Goal: Contribute content

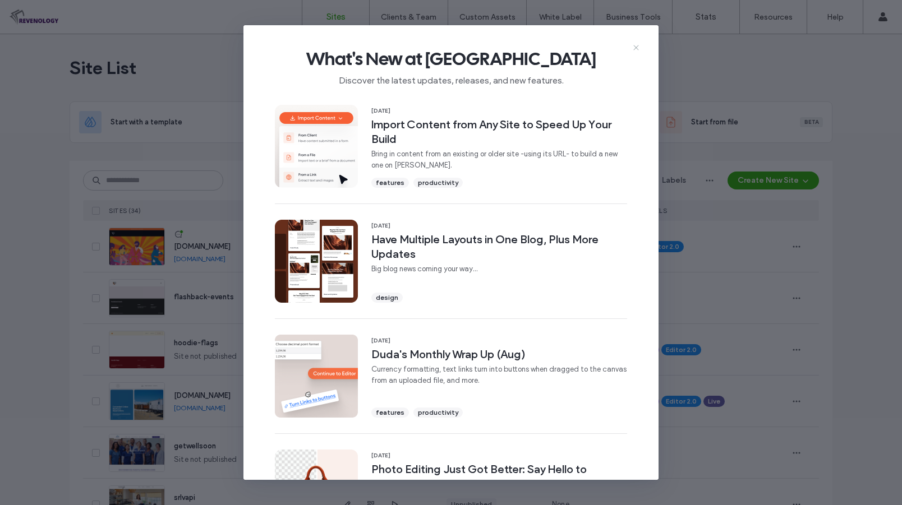
click at [633, 44] on icon at bounding box center [635, 47] width 9 height 9
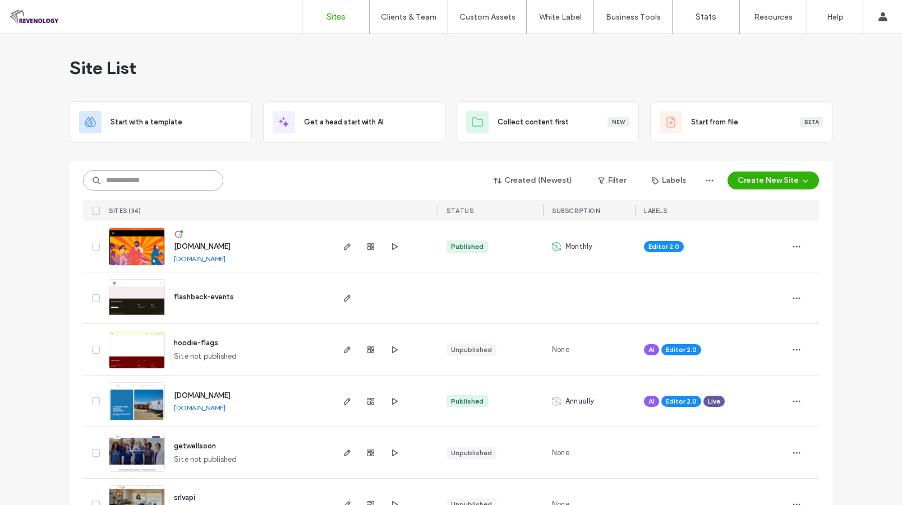
click at [172, 174] on input at bounding box center [153, 180] width 140 height 20
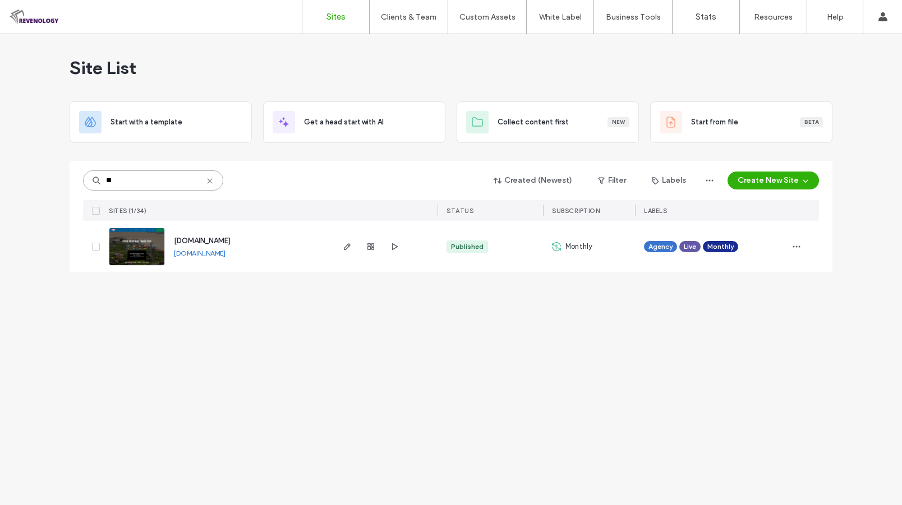
type input "**"
click at [140, 255] on img at bounding box center [136, 266] width 55 height 76
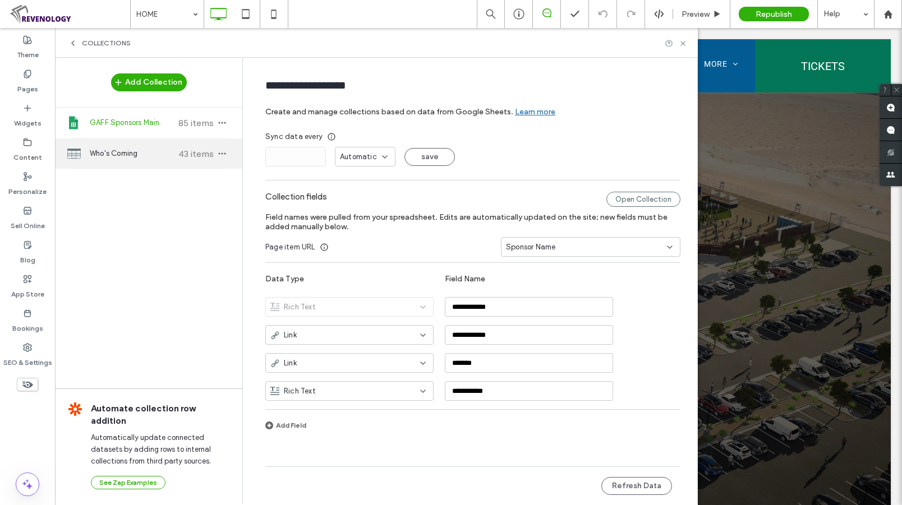
click at [119, 151] on span "Who's Coming" at bounding box center [132, 153] width 84 height 11
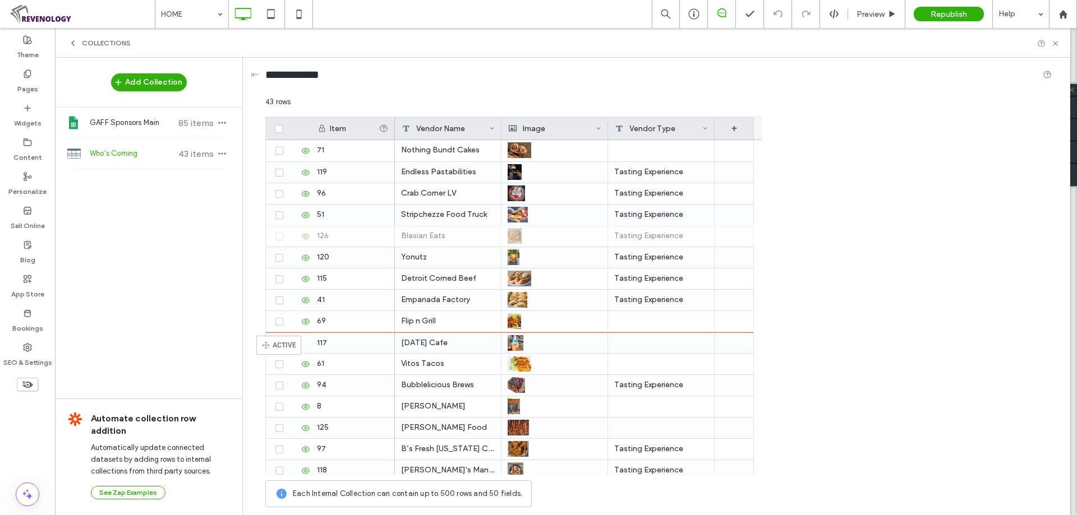
drag, startPoint x: 271, startPoint y: 241, endPoint x: 273, endPoint y: 341, distance: 99.8
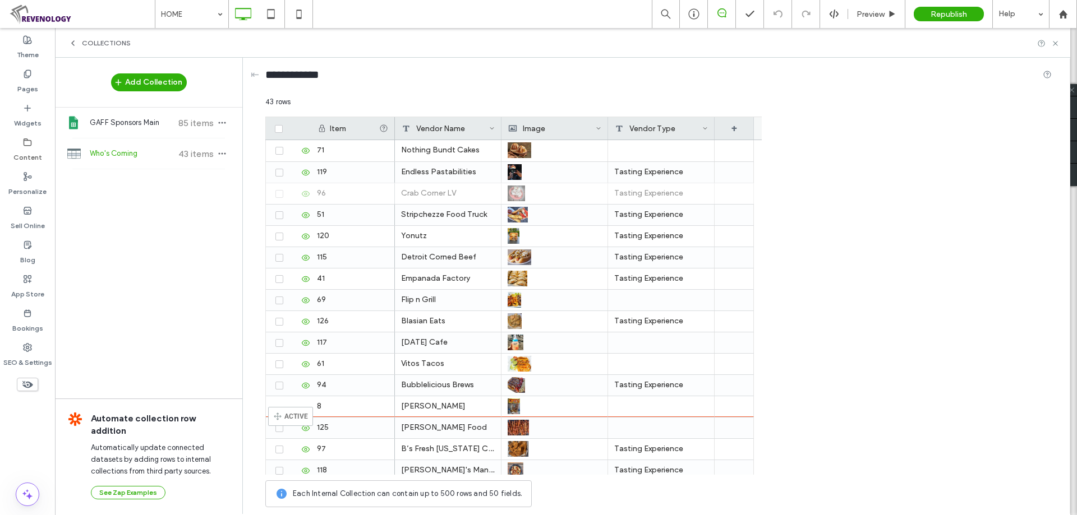
drag, startPoint x: 271, startPoint y: 192, endPoint x: 287, endPoint y: 413, distance: 221.5
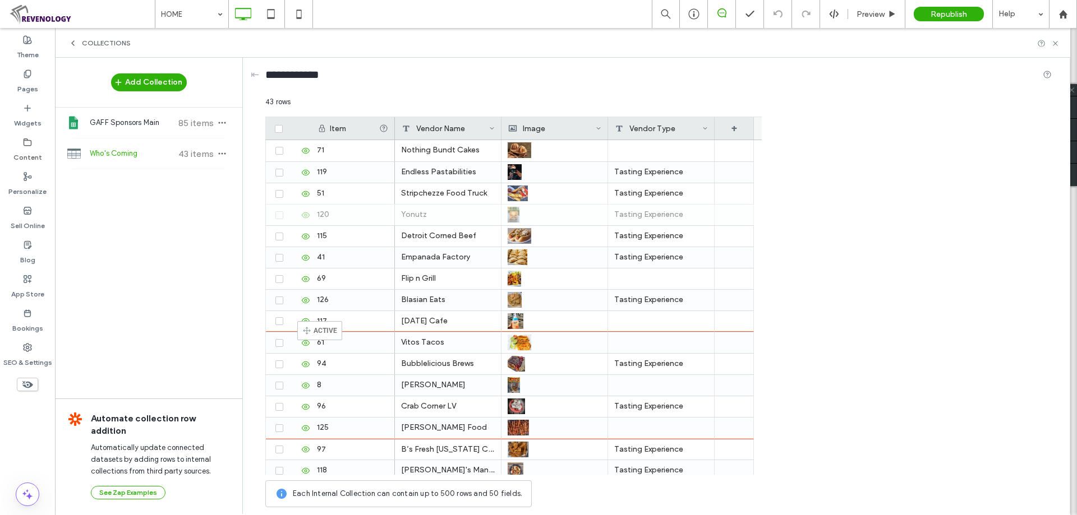
drag, startPoint x: 269, startPoint y: 214, endPoint x: 314, endPoint y: 326, distance: 121.5
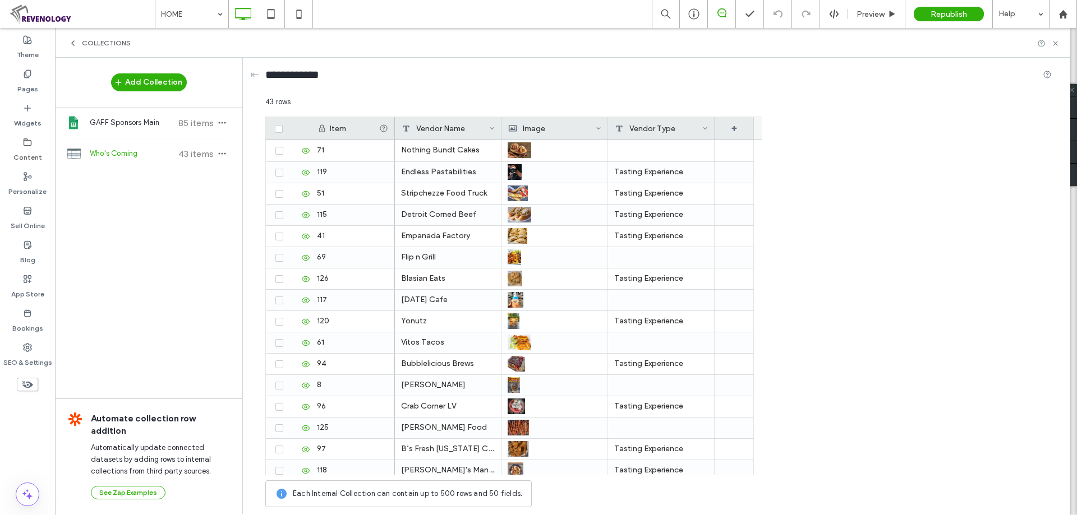
click at [854, 193] on div "Item Vendor Name Image Vendor Type + 71 119 51 120 115 41 69 126 117 61 94 8 96…" at bounding box center [658, 296] width 786 height 358
click at [454, 214] on div "Detroit Corned Beef" at bounding box center [448, 215] width 107 height 21
click at [504, 195] on textarea "**********" at bounding box center [455, 201] width 123 height 34
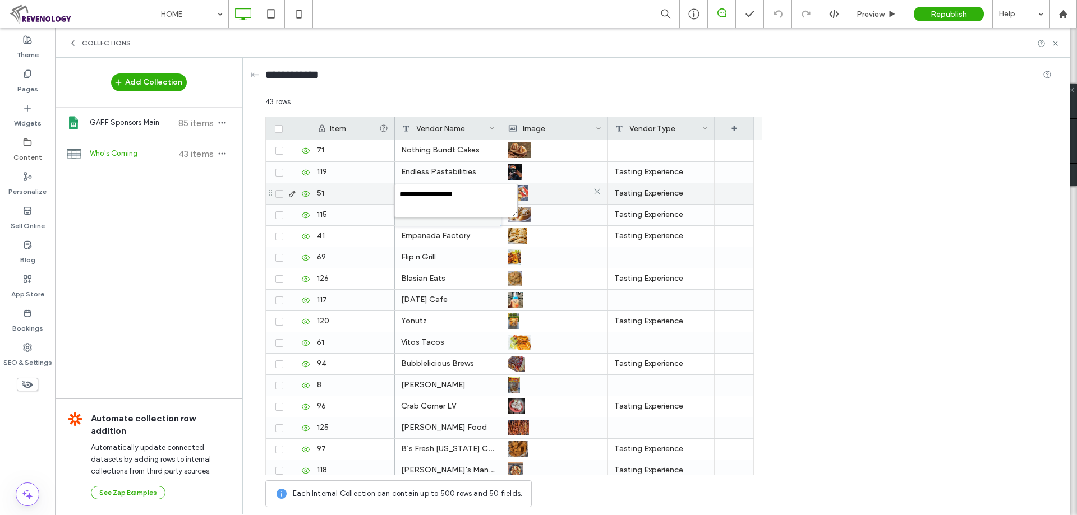
click at [584, 200] on div at bounding box center [555, 193] width 94 height 20
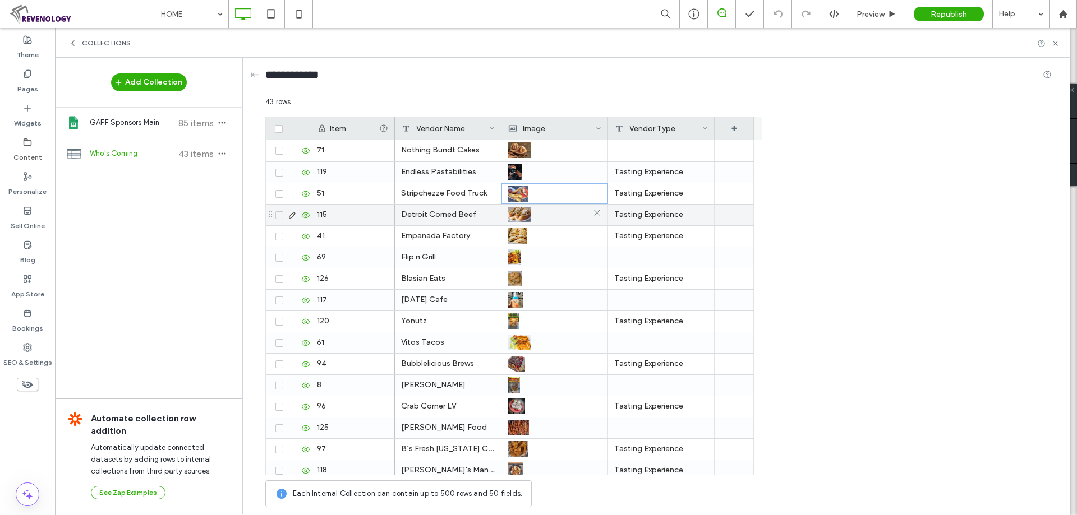
click at [542, 210] on div at bounding box center [555, 215] width 94 height 20
click at [542, 210] on div at bounding box center [554, 215] width 93 height 20
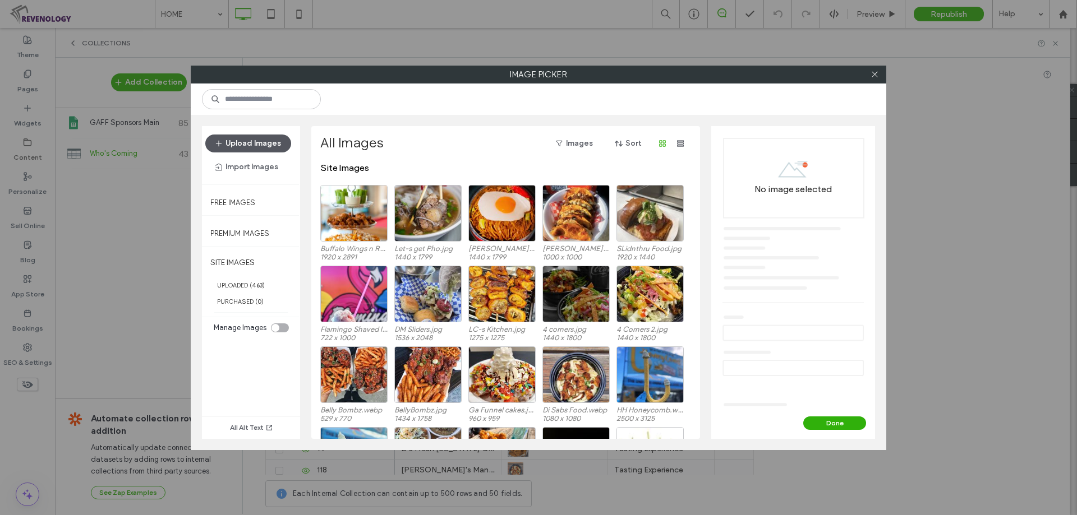
click at [239, 145] on button "Upload Images" at bounding box center [248, 144] width 86 height 18
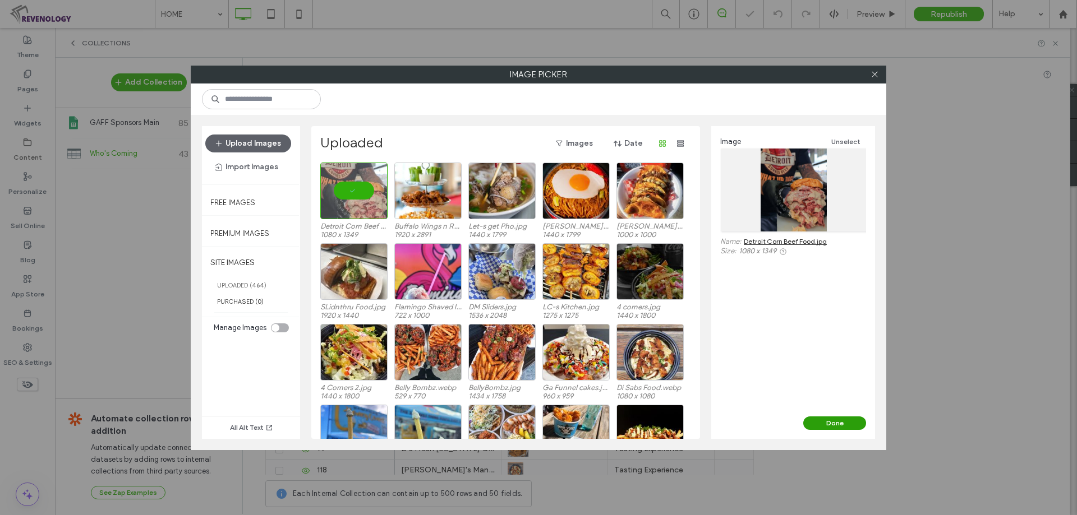
click at [839, 420] on button "Done" at bounding box center [834, 423] width 63 height 13
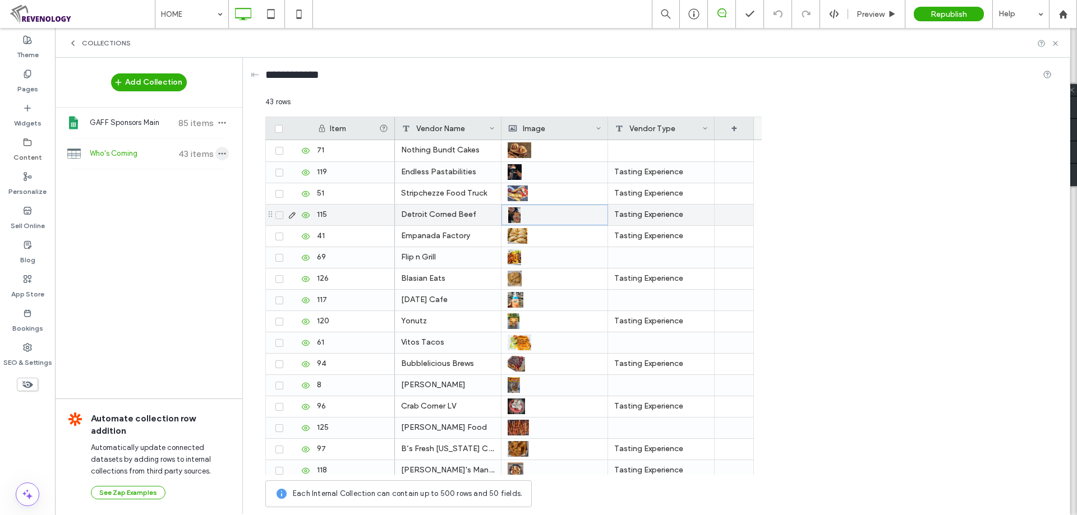
click at [224, 153] on icon "button" at bounding box center [222, 153] width 9 height 9
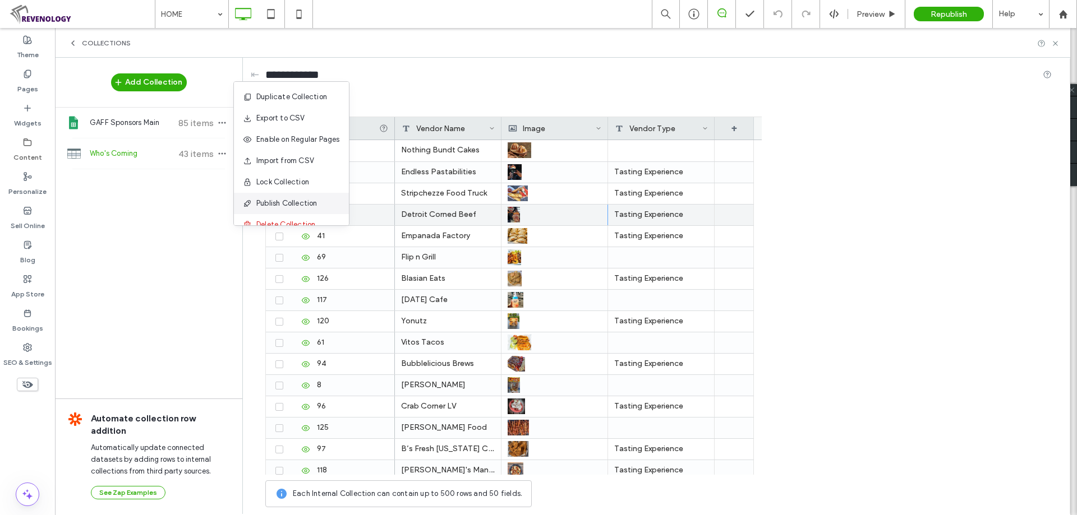
click at [293, 206] on span "Publish Collection" at bounding box center [286, 203] width 61 height 11
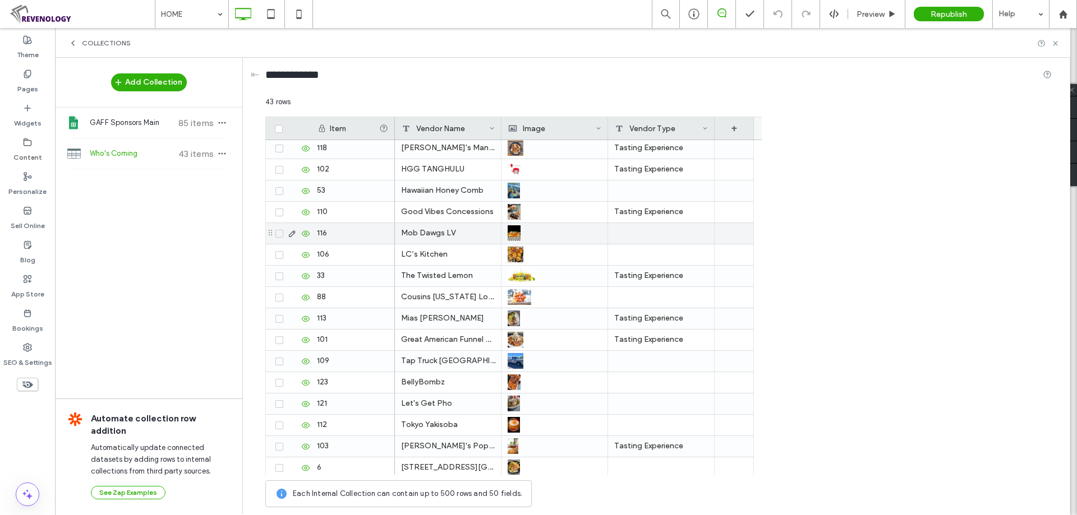
scroll to position [266, 0]
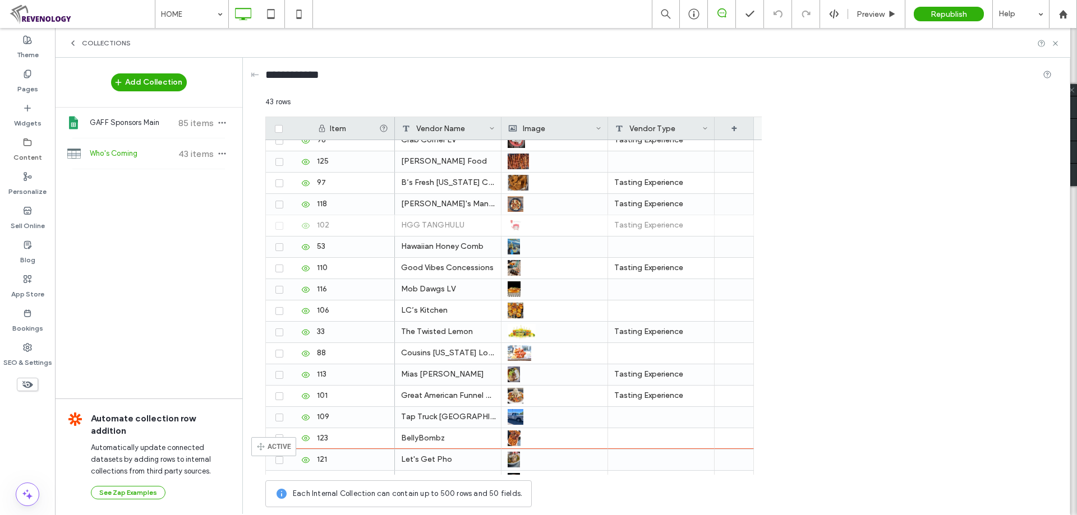
drag, startPoint x: 269, startPoint y: 222, endPoint x: 268, endPoint y: 442, distance: 220.9
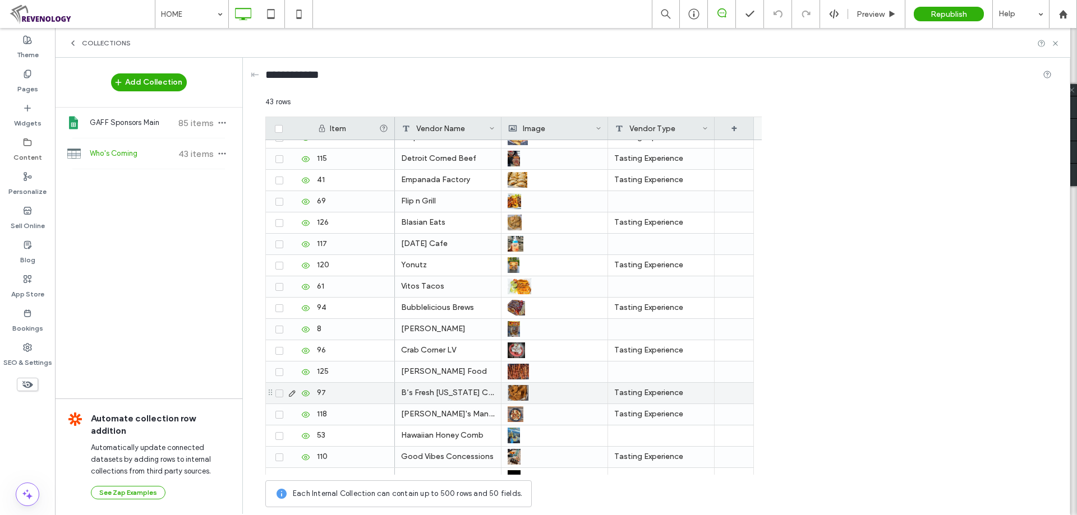
scroll to position [112, 0]
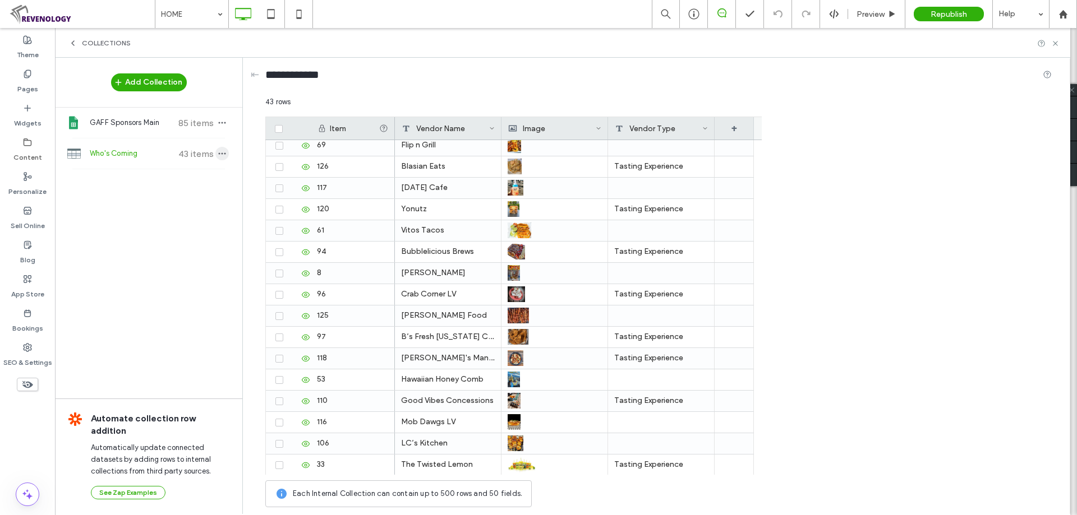
click at [220, 155] on icon "button" at bounding box center [222, 153] width 9 height 9
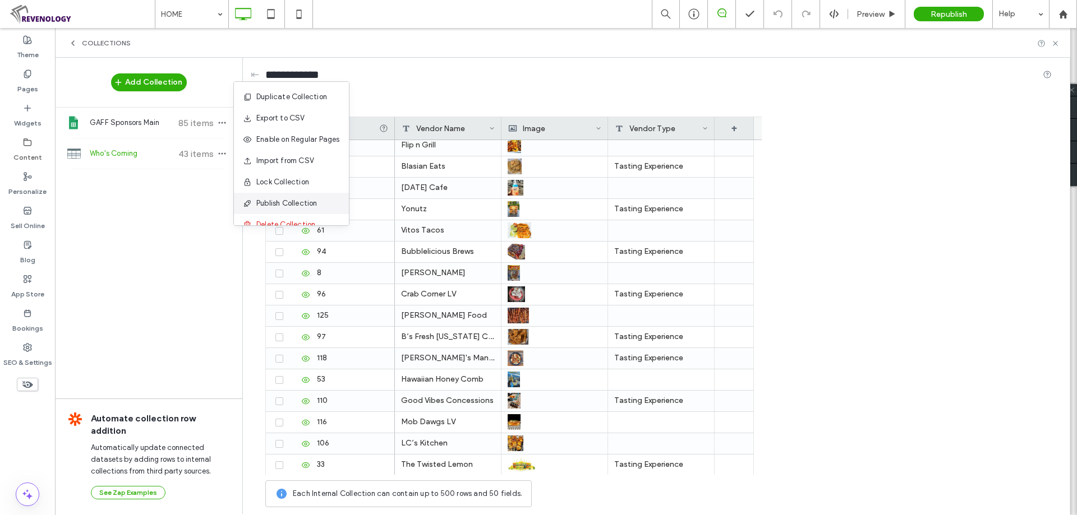
click at [284, 200] on span "Publish Collection" at bounding box center [286, 203] width 61 height 11
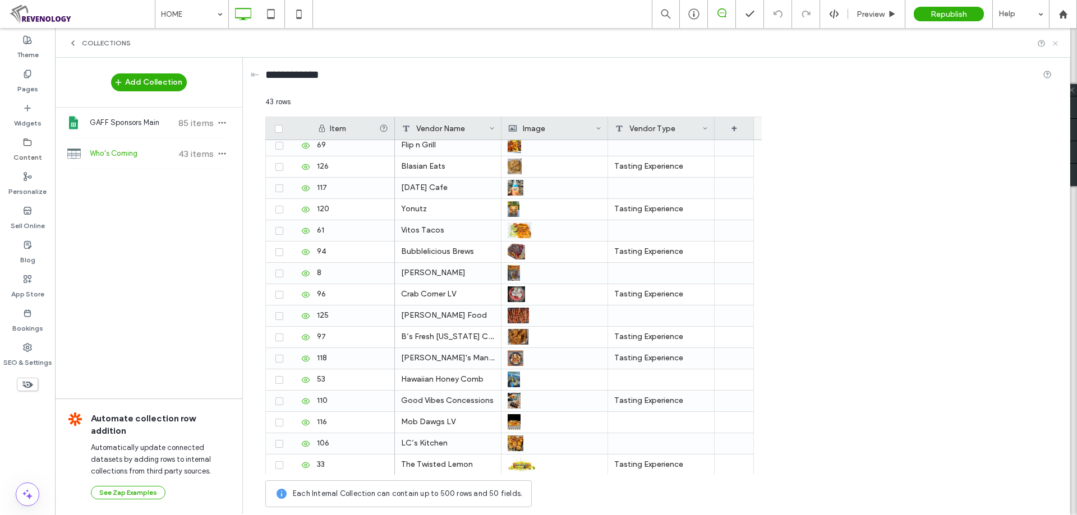
drag, startPoint x: 1057, startPoint y: 41, endPoint x: 1002, endPoint y: 12, distance: 62.0
click at [901, 41] on use at bounding box center [1055, 43] width 4 height 4
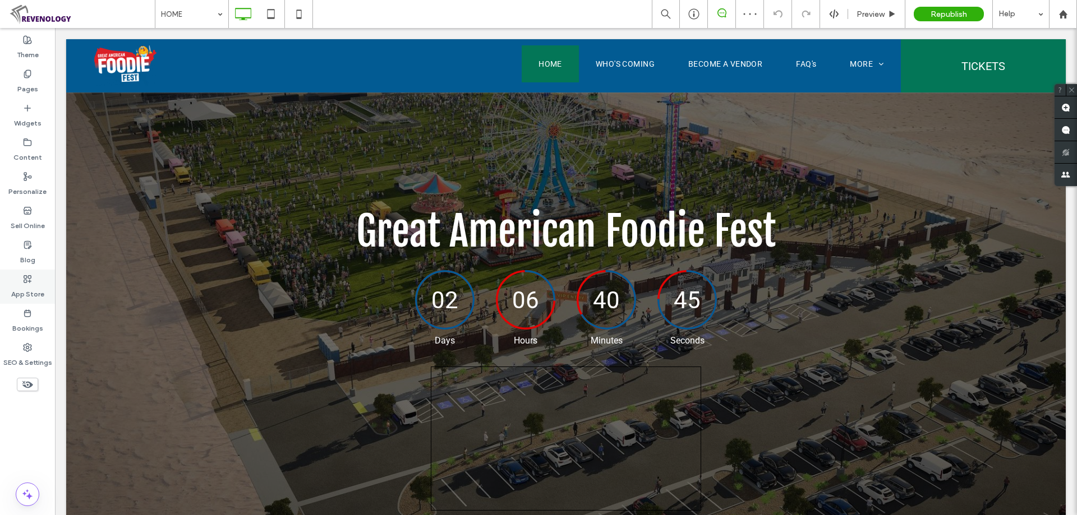
scroll to position [0, 0]
click at [22, 283] on div "App Store" at bounding box center [27, 287] width 55 height 34
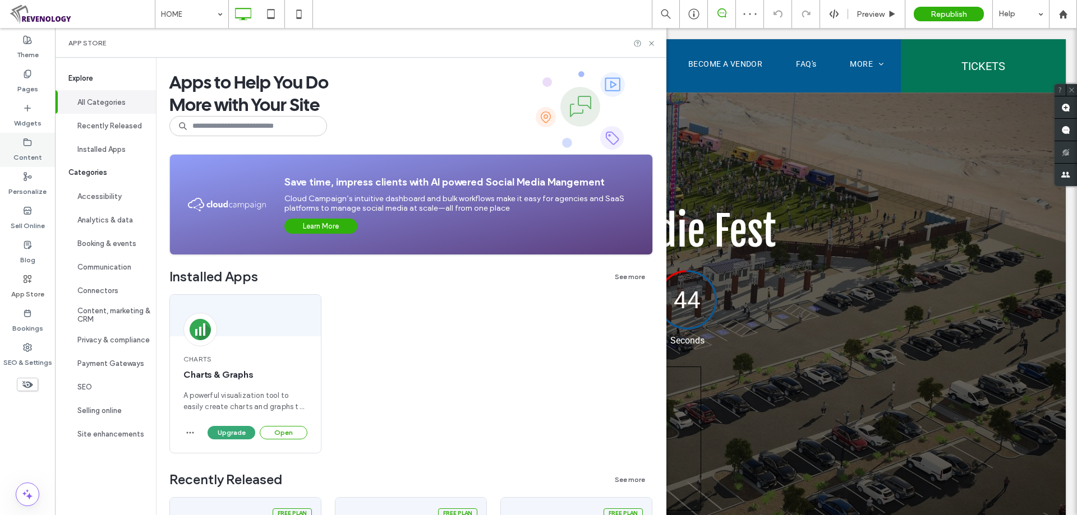
click at [36, 145] on div "Content" at bounding box center [27, 150] width 55 height 34
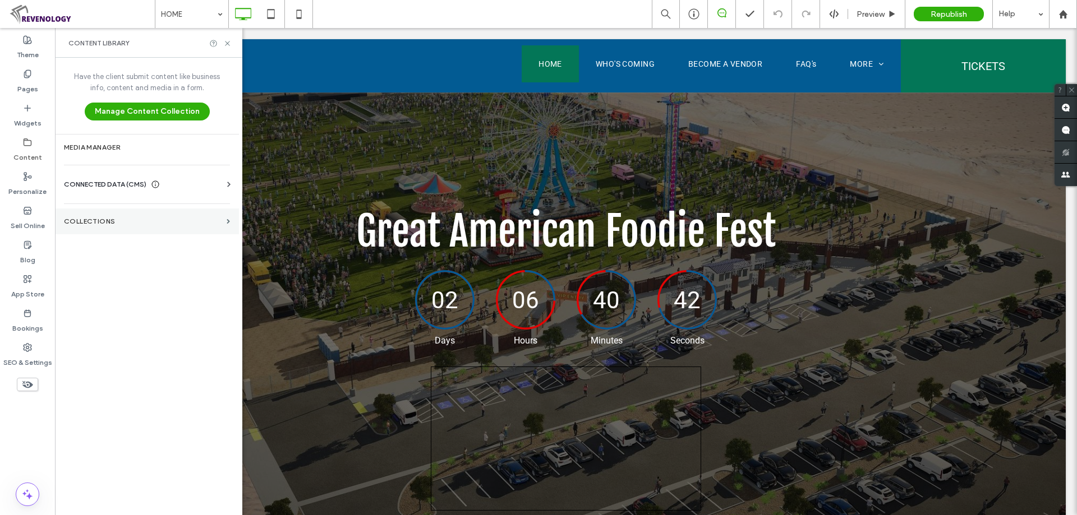
click at [144, 213] on section "Collections" at bounding box center [147, 222] width 184 height 26
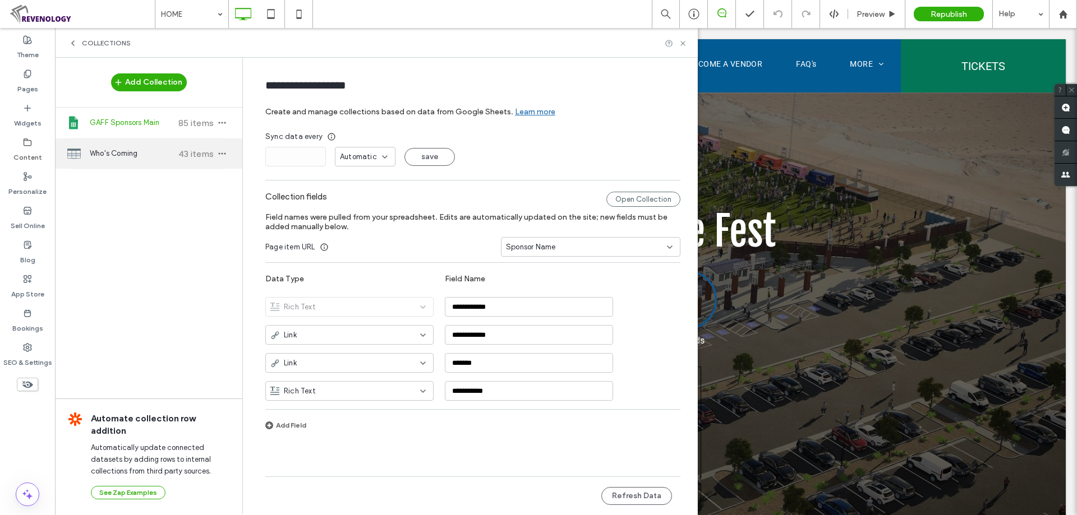
click at [144, 156] on span "Who's Coming" at bounding box center [132, 153] width 84 height 11
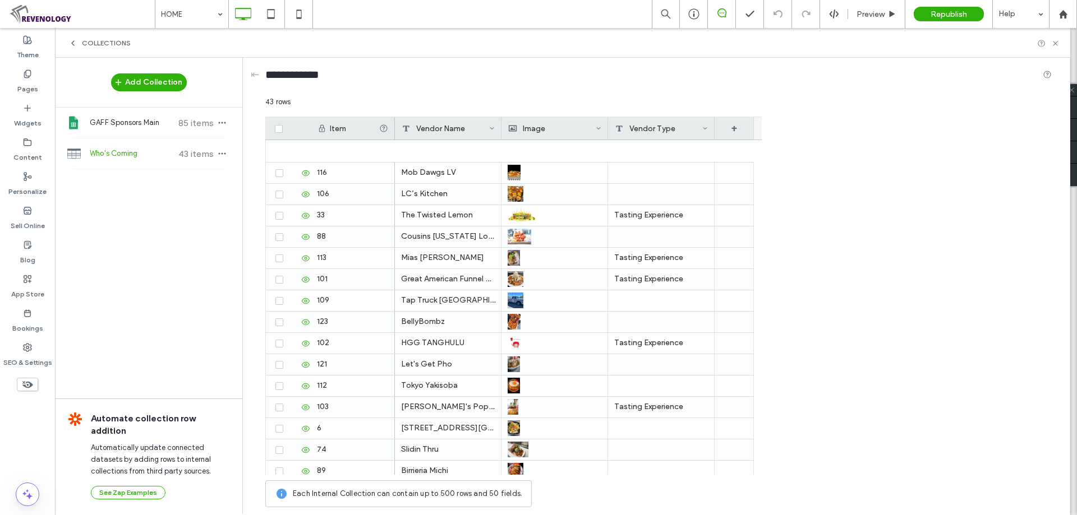
scroll to position [603, 0]
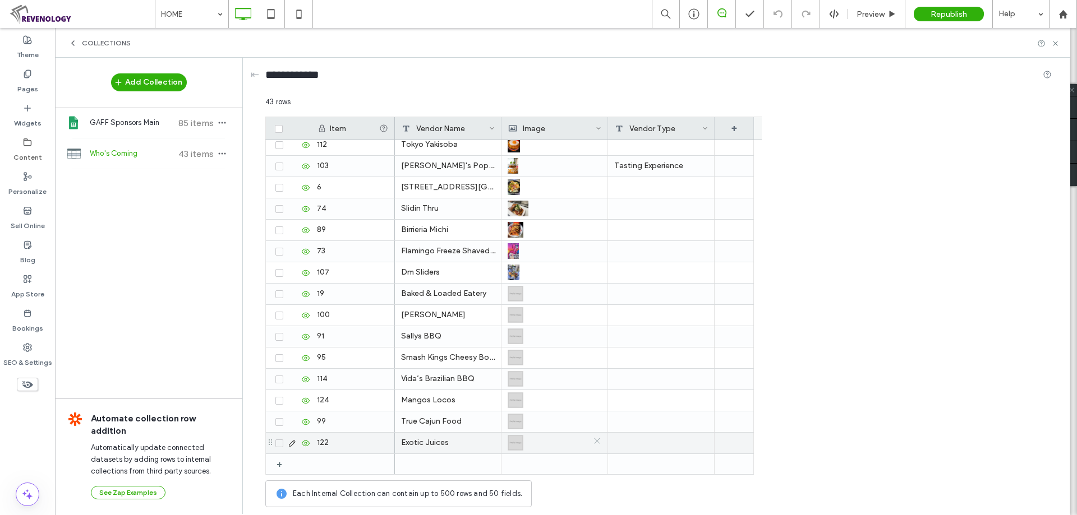
click at [598, 440] on icon at bounding box center [597, 441] width 8 height 8
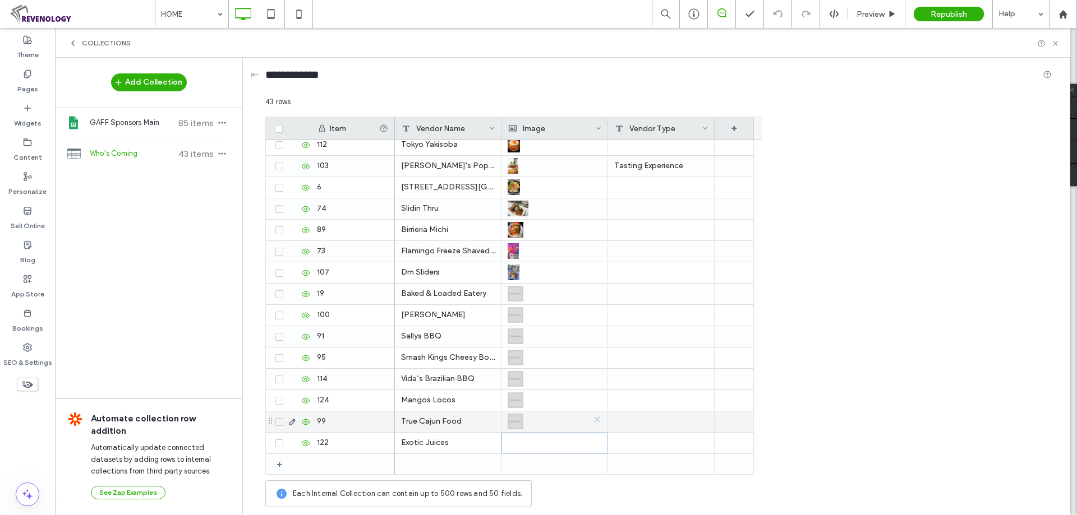
click at [598, 420] on icon at bounding box center [597, 420] width 8 height 8
click at [597, 395] on icon at bounding box center [597, 398] width 8 height 8
click at [597, 376] on icon at bounding box center [597, 377] width 8 height 8
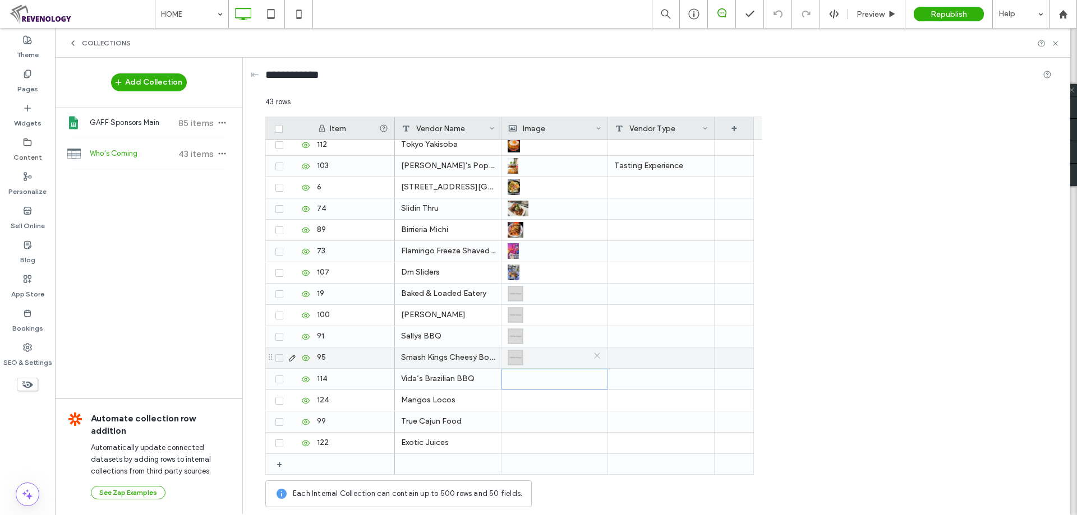
click at [598, 353] on icon at bounding box center [597, 356] width 8 height 8
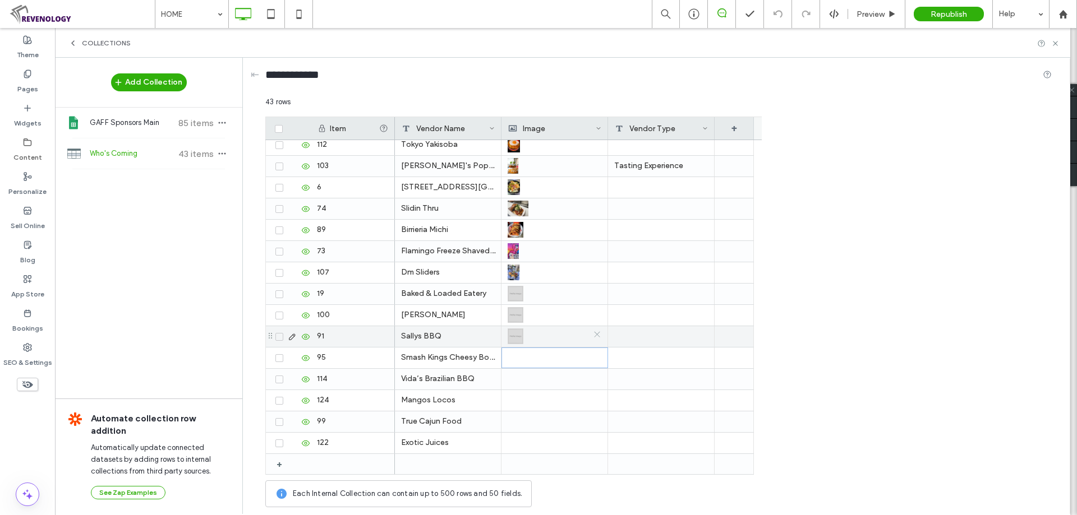
click at [596, 332] on icon at bounding box center [597, 334] width 8 height 8
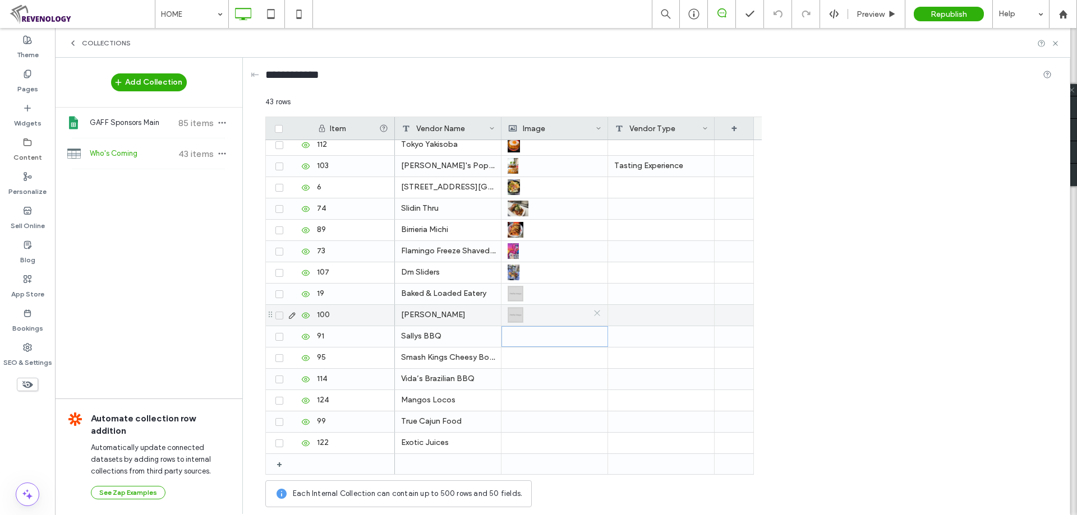
click at [597, 312] on icon at bounding box center [597, 313] width 8 height 8
click at [597, 293] on icon at bounding box center [597, 292] width 8 height 8
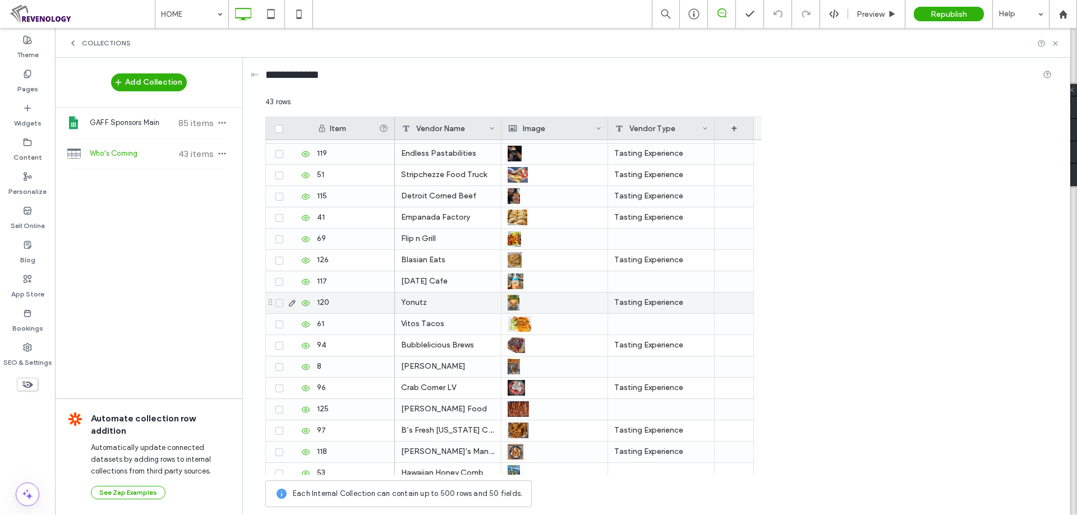
scroll to position [0, 0]
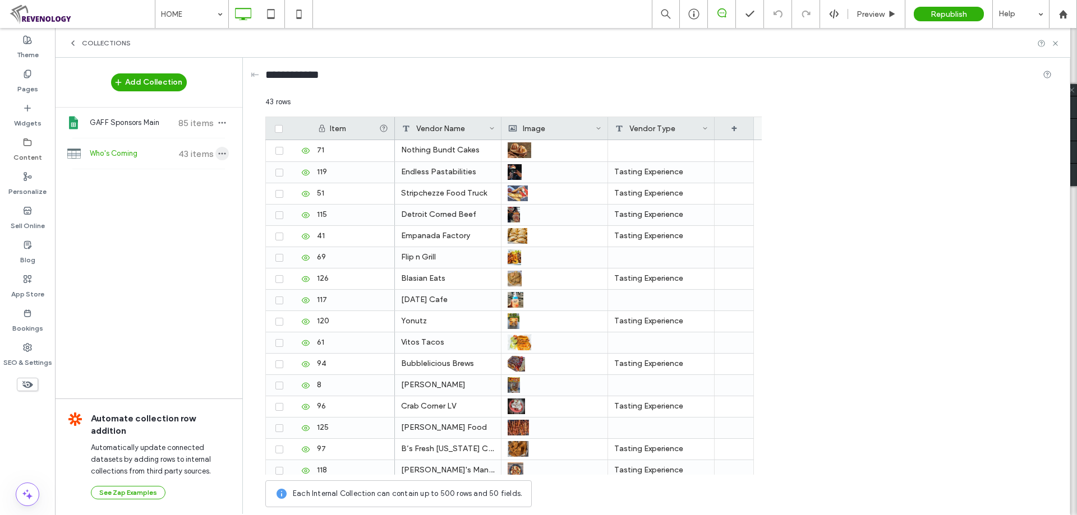
click at [219, 153] on use "button" at bounding box center [222, 154] width 7 height 2
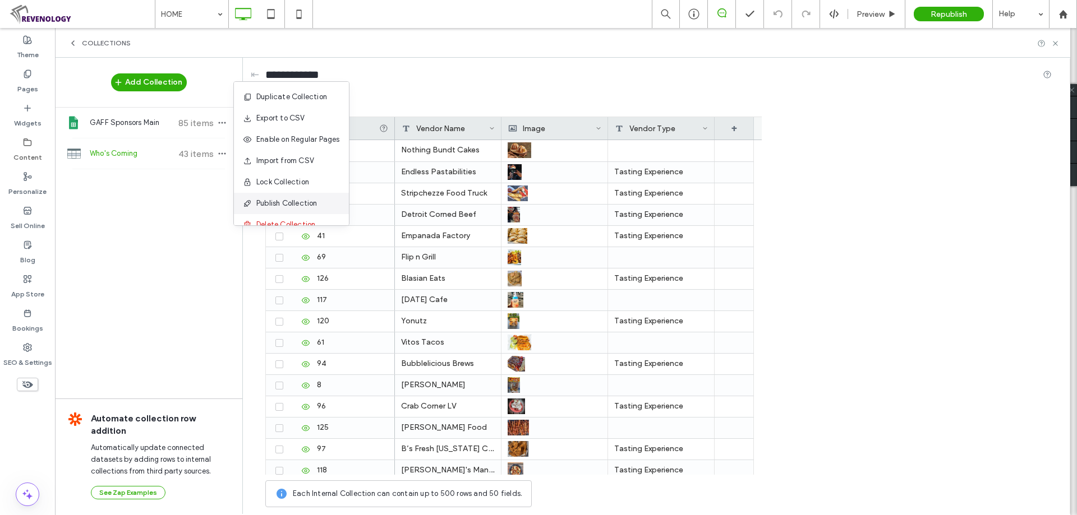
click at [276, 197] on div "Publish Collection" at bounding box center [291, 203] width 115 height 21
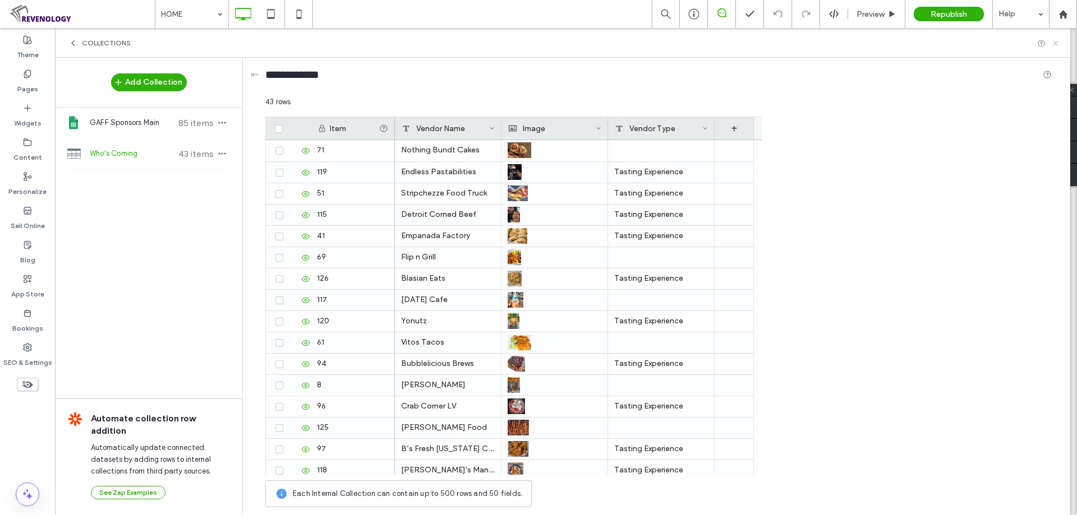
click at [901, 44] on use at bounding box center [1055, 43] width 4 height 4
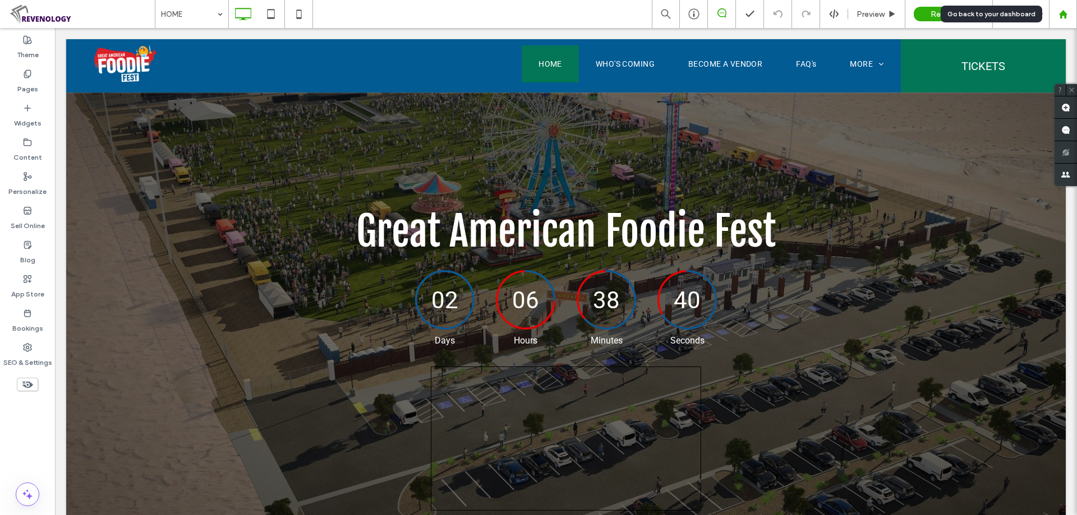
click at [901, 10] on icon at bounding box center [1063, 15] width 10 height 10
